Goal: Transaction & Acquisition: Purchase product/service

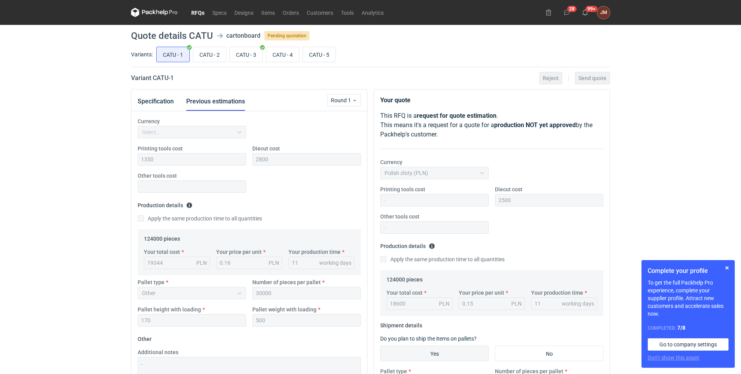
scroll to position [68, 0]
click at [290, 53] on input "CATU - 4" at bounding box center [282, 54] width 33 height 15
radio input "true"
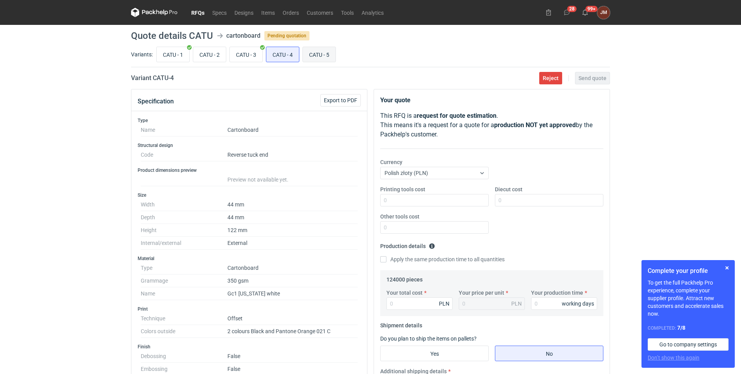
click at [332, 56] on input "CATU - 5" at bounding box center [319, 54] width 33 height 15
radio input "true"
click at [286, 52] on input "CATU - 4" at bounding box center [282, 54] width 33 height 15
radio input "true"
click at [322, 51] on input "CATU - 5" at bounding box center [319, 54] width 33 height 15
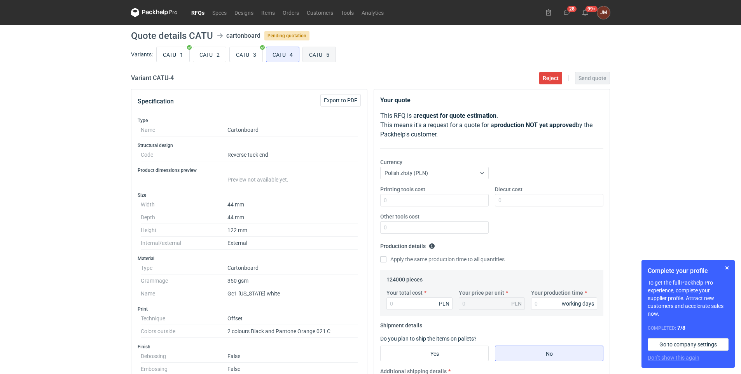
radio input "true"
click at [286, 58] on input "CATU - 4" at bounding box center [282, 54] width 33 height 15
radio input "true"
click at [328, 58] on input "CATU - 5" at bounding box center [319, 54] width 33 height 15
radio input "true"
